Goal: Navigation & Orientation: Find specific page/section

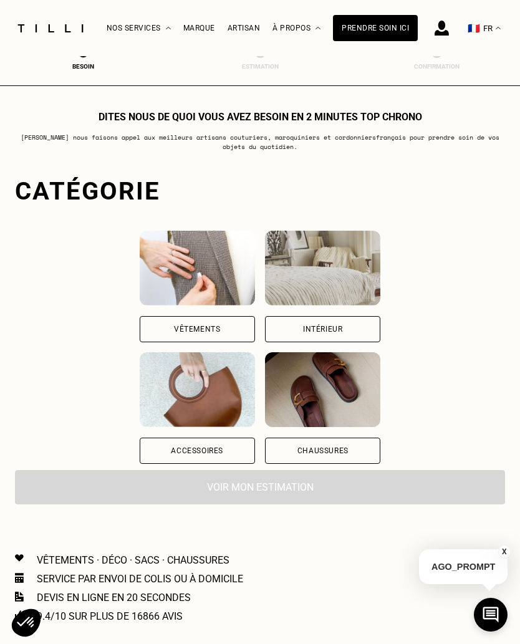
scroll to position [1914, 0]
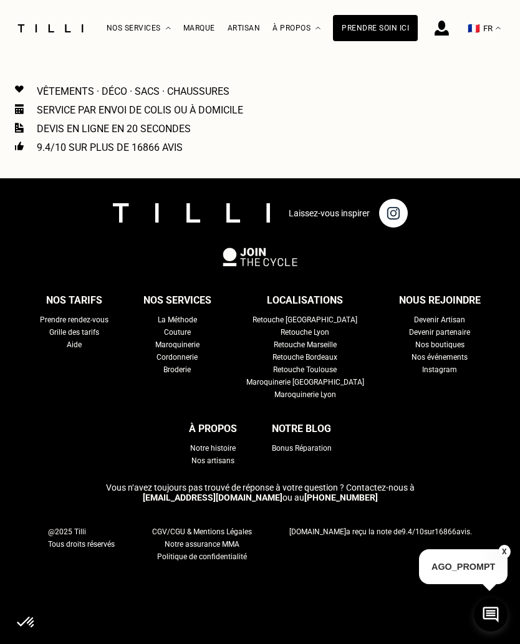
select select "FR"
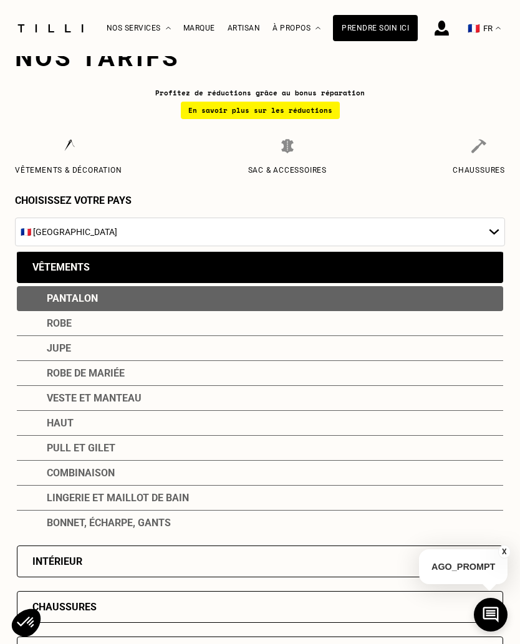
scroll to position [0, 0]
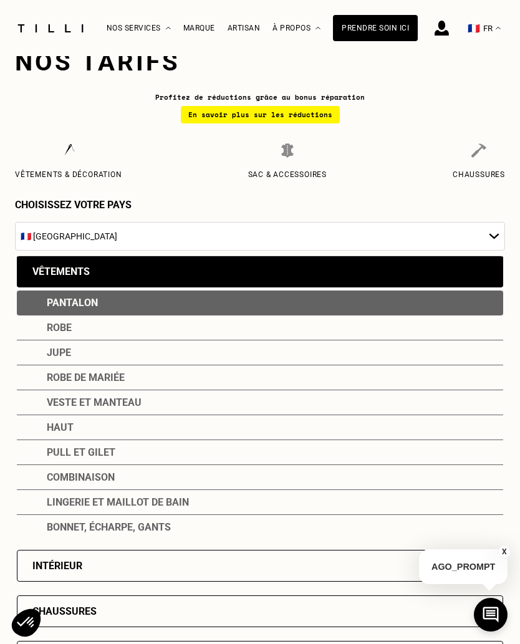
click at [393, 34] on div "Prendre soin ici" at bounding box center [375, 28] width 85 height 26
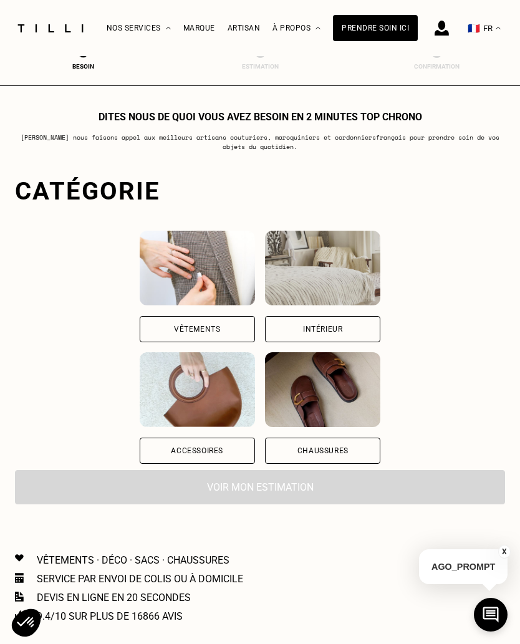
click at [443, 34] on img at bounding box center [441, 28] width 14 height 15
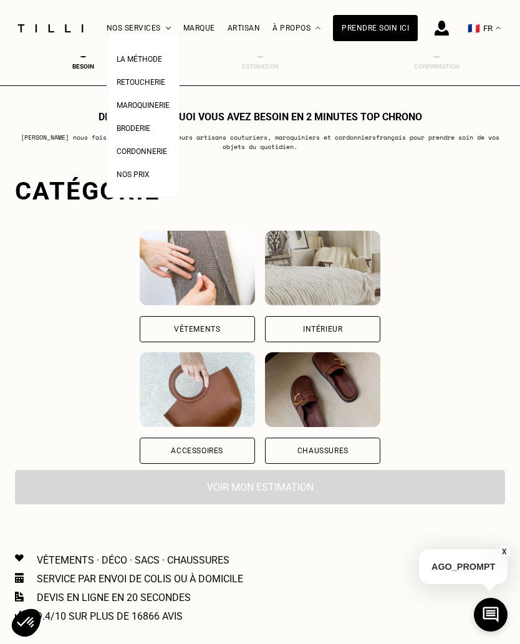
click at [29, 19] on div at bounding box center [50, 28] width 75 height 55
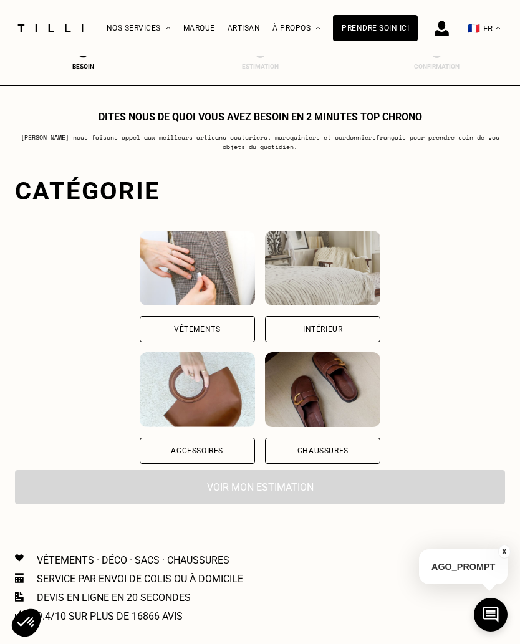
click at [199, 29] on div "Marque" at bounding box center [199, 28] width 32 height 9
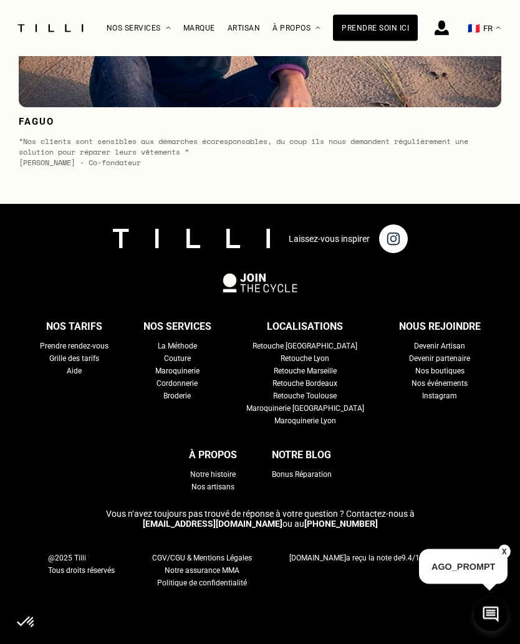
scroll to position [5067, 0]
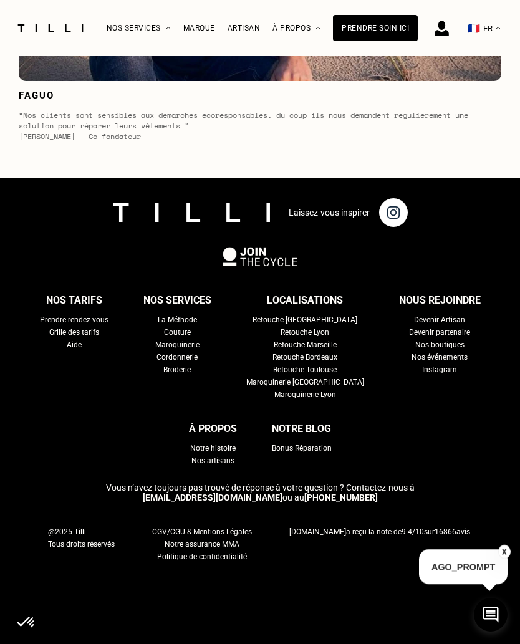
click at [87, 326] on div "Prendre rendez-vous" at bounding box center [74, 319] width 69 height 12
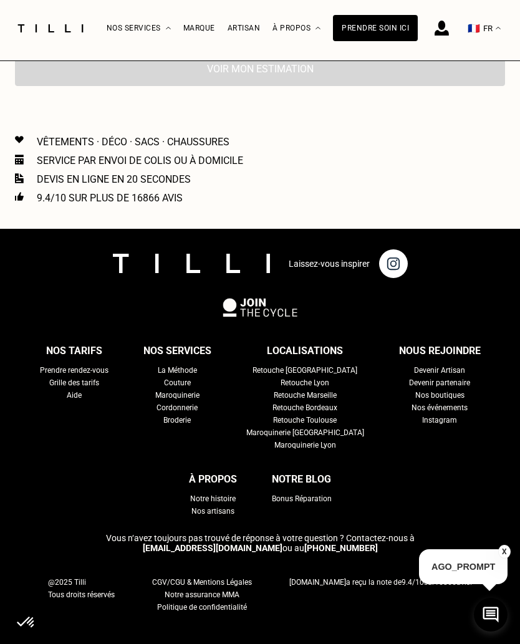
scroll to position [459, 0]
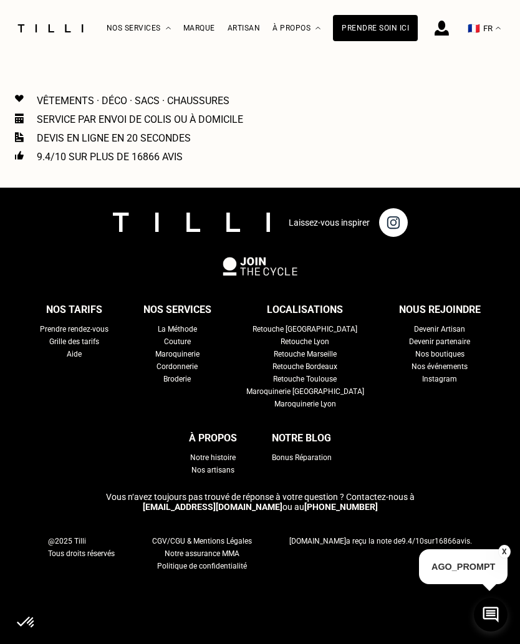
click at [415, 353] on div "Nos boutiques" at bounding box center [439, 354] width 49 height 12
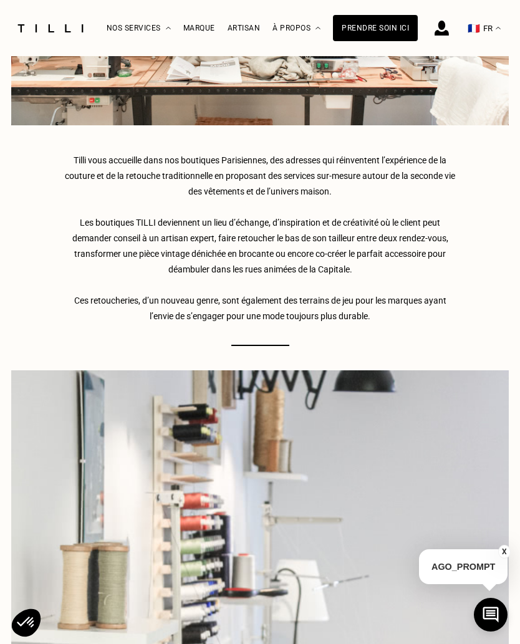
scroll to position [302, 0]
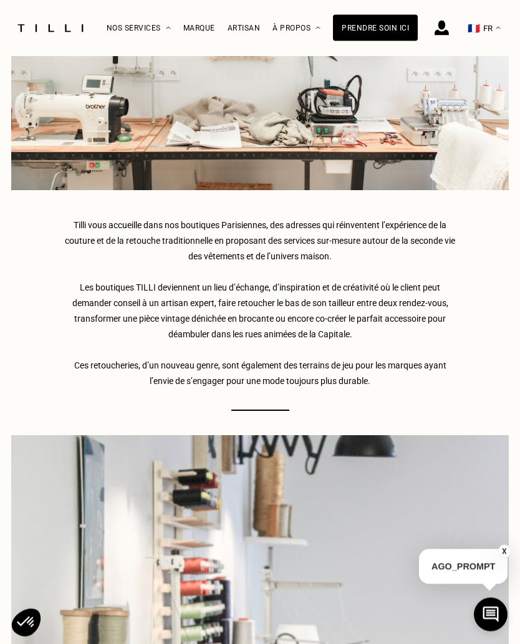
click at [444, 45] on div at bounding box center [441, 28] width 14 height 55
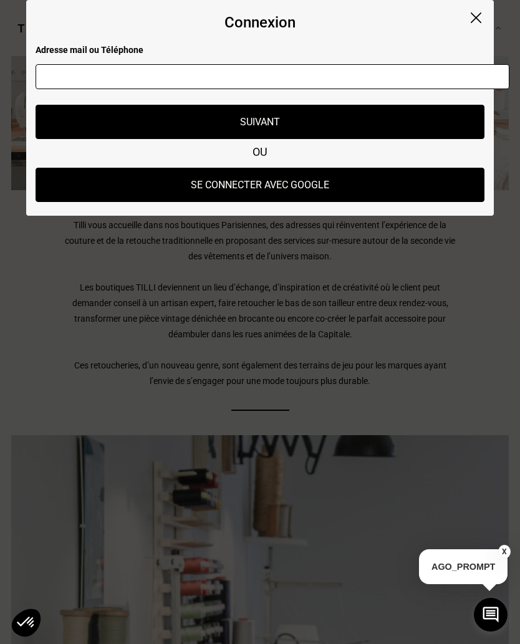
click at [481, 19] on img at bounding box center [475, 17] width 11 height 11
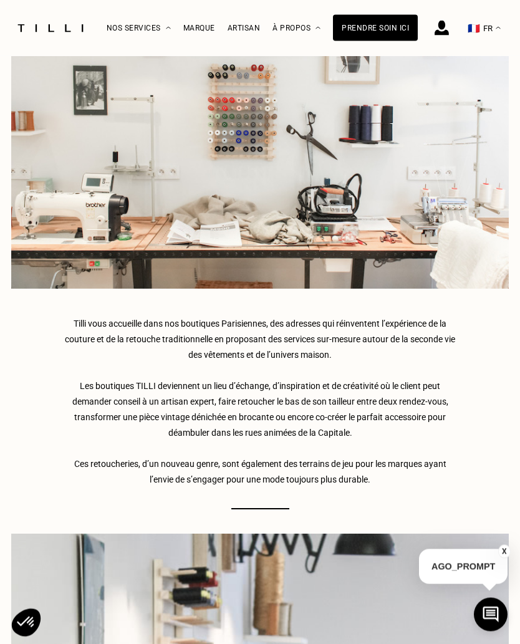
scroll to position [0, 0]
